Goal: Find contact information: Find contact information

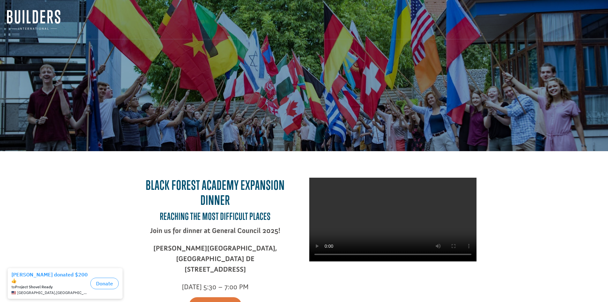
drag, startPoint x: 270, startPoint y: 182, endPoint x: 229, endPoint y: 57, distance: 131.6
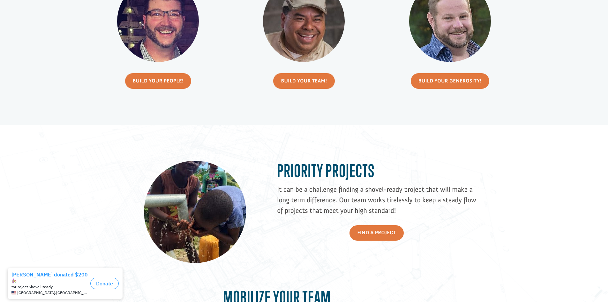
drag, startPoint x: 274, startPoint y: 64, endPoint x: 260, endPoint y: 167, distance: 103.1
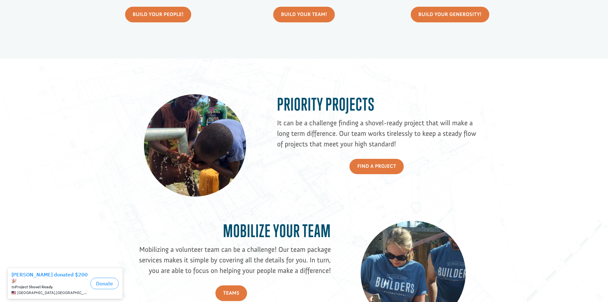
drag, startPoint x: 352, startPoint y: 165, endPoint x: 364, endPoint y: 95, distance: 71.7
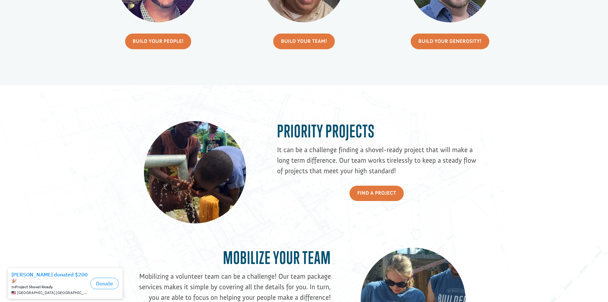
drag, startPoint x: 501, startPoint y: 135, endPoint x: 491, endPoint y: 94, distance: 41.4
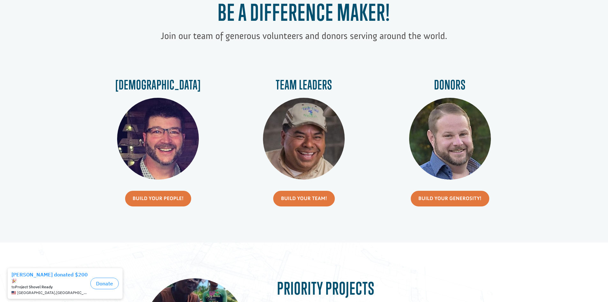
drag, startPoint x: 492, startPoint y: 84, endPoint x: 495, endPoint y: 25, distance: 59.7
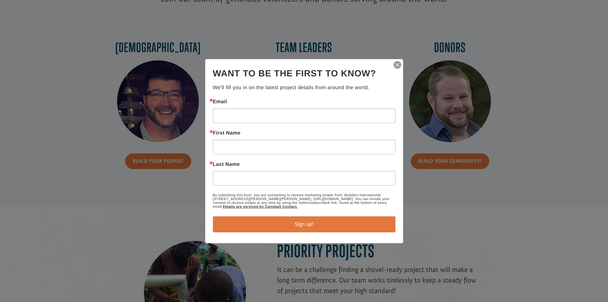
drag, startPoint x: 348, startPoint y: 137, endPoint x: 343, endPoint y: 175, distance: 37.9
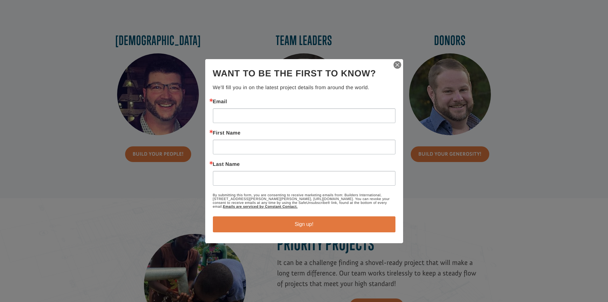
click at [396, 66] on img "button" at bounding box center [397, 64] width 9 height 9
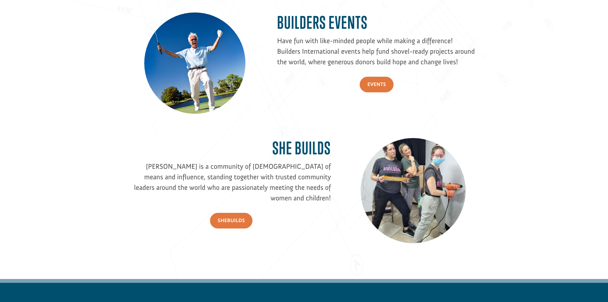
drag, startPoint x: 388, startPoint y: 76, endPoint x: 372, endPoint y: 178, distance: 103.1
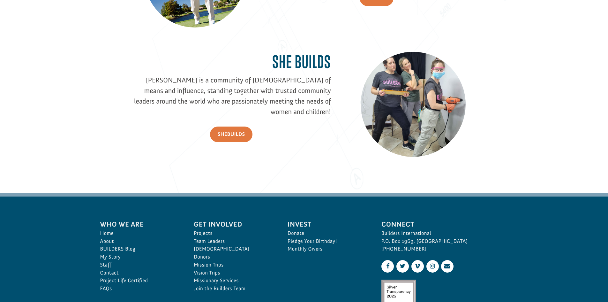
drag, startPoint x: 296, startPoint y: 159, endPoint x: 300, endPoint y: 225, distance: 66.5
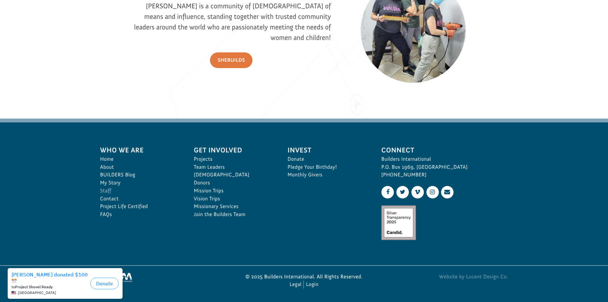
click at [106, 192] on link "Staff" at bounding box center [140, 191] width 80 height 8
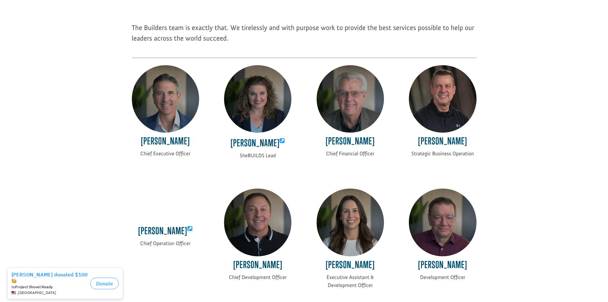
scroll to position [95, 0]
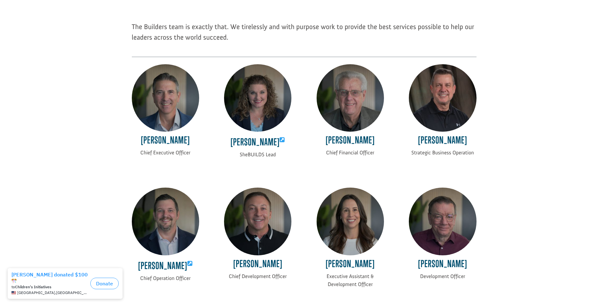
drag, startPoint x: 233, startPoint y: 140, endPoint x: 290, endPoint y: 146, distance: 57.8
click at [290, 146] on h4 "Laci Moore" at bounding box center [257, 142] width 67 height 16
copy h4 "Laci Moore"
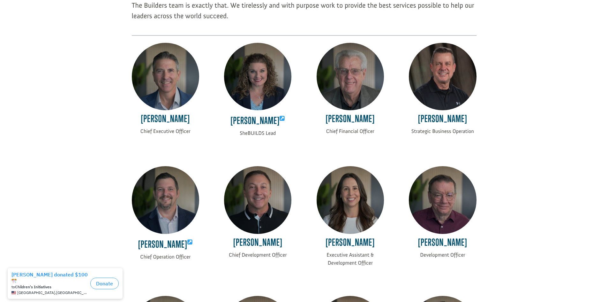
drag, startPoint x: 585, startPoint y: 134, endPoint x: 576, endPoint y: 172, distance: 38.6
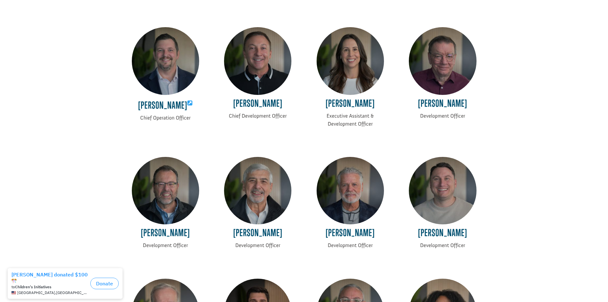
drag, startPoint x: 532, startPoint y: 147, endPoint x: 531, endPoint y: 173, distance: 25.6
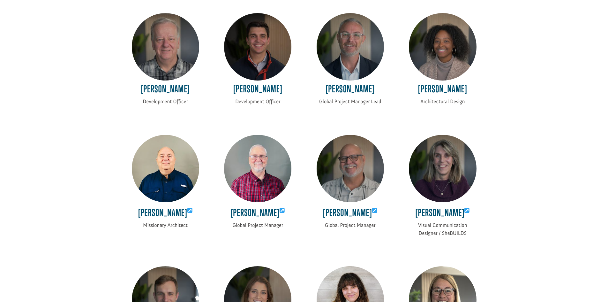
drag, startPoint x: 527, startPoint y: 143, endPoint x: 528, endPoint y: 169, distance: 26.5
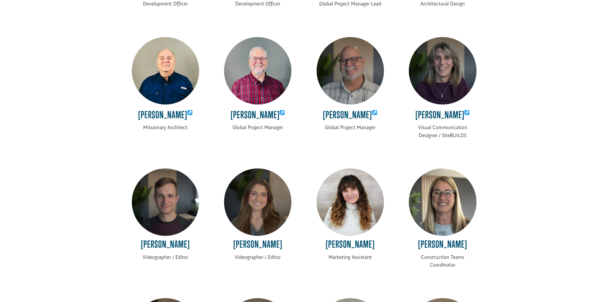
drag, startPoint x: 526, startPoint y: 136, endPoint x: 526, endPoint y: 171, distance: 34.8
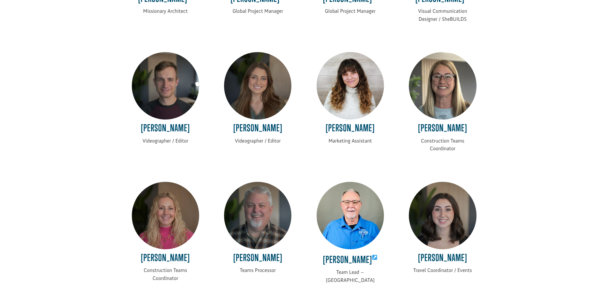
scroll to position [778, 0]
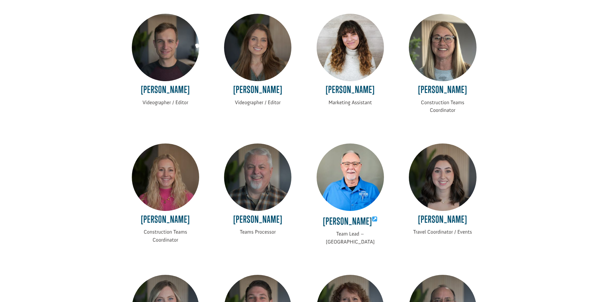
drag, startPoint x: 526, startPoint y: 179, endPoint x: 527, endPoint y: 201, distance: 22.0
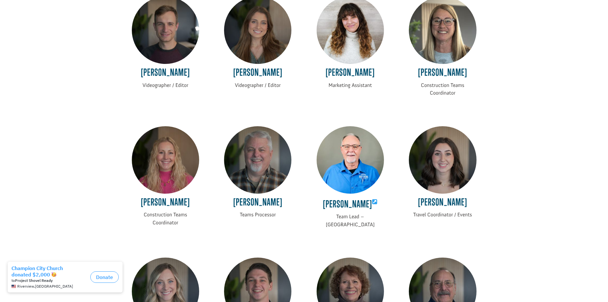
scroll to position [798, 0]
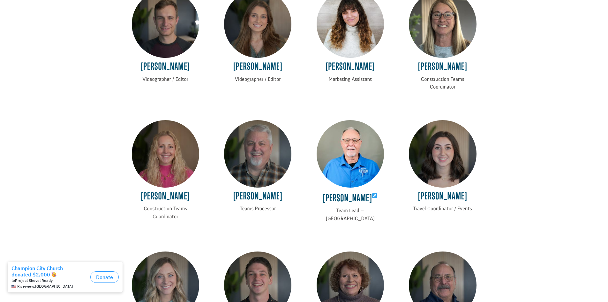
drag, startPoint x: 494, startPoint y: 170, endPoint x: 497, endPoint y: 185, distance: 15.6
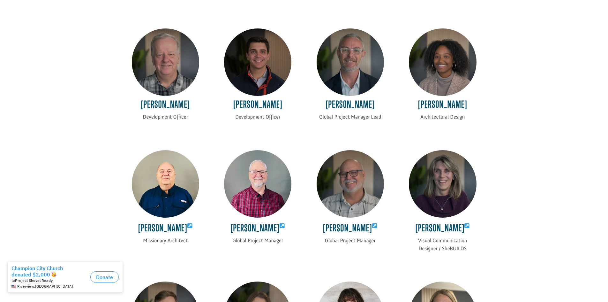
scroll to position [0, 0]
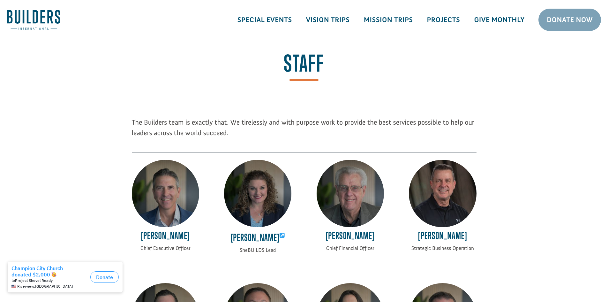
drag, startPoint x: 499, startPoint y: 223, endPoint x: 457, endPoint y: 15, distance: 212.7
